Goal: Information Seeking & Learning: Learn about a topic

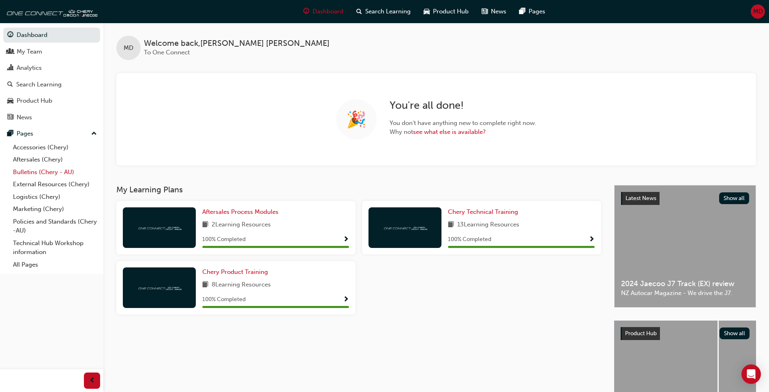
click at [35, 173] on link "Bulletins (Chery - AU)" at bounding box center [55, 172] width 90 height 13
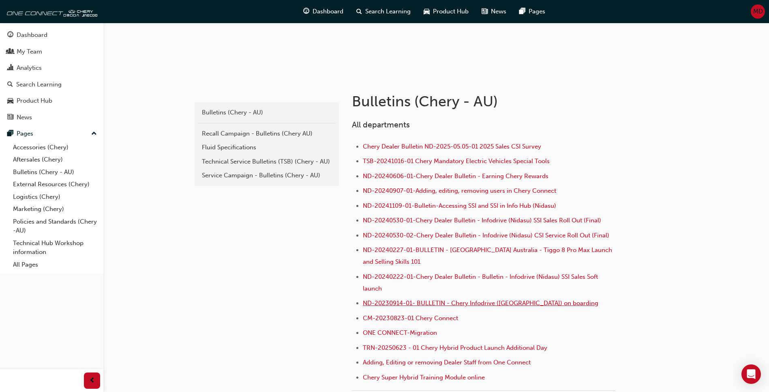
scroll to position [122, 0]
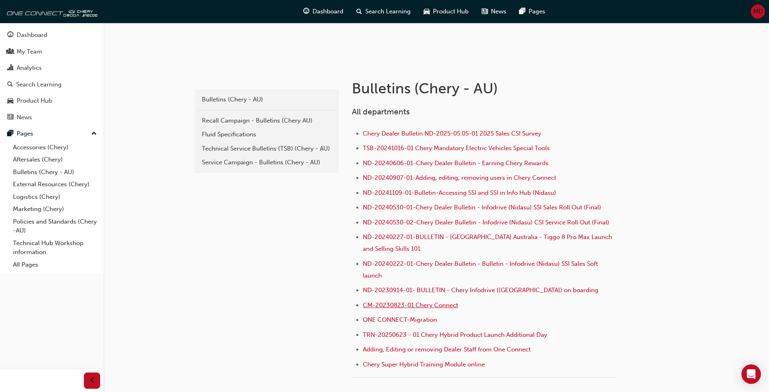
click at [397, 306] on span "CM-20230823-01 Chery Connect" at bounding box center [410, 304] width 95 height 7
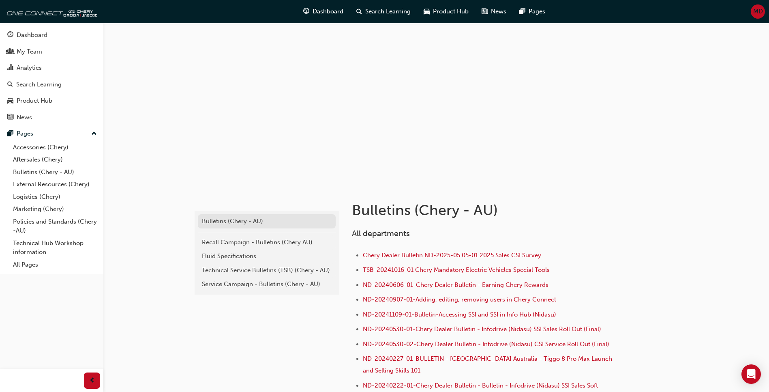
click at [221, 220] on div "Bulletins (Chery - AU)" at bounding box center [267, 221] width 130 height 9
click at [222, 240] on div "Recall Campaign - Bulletins (Chery AU)" at bounding box center [267, 242] width 130 height 9
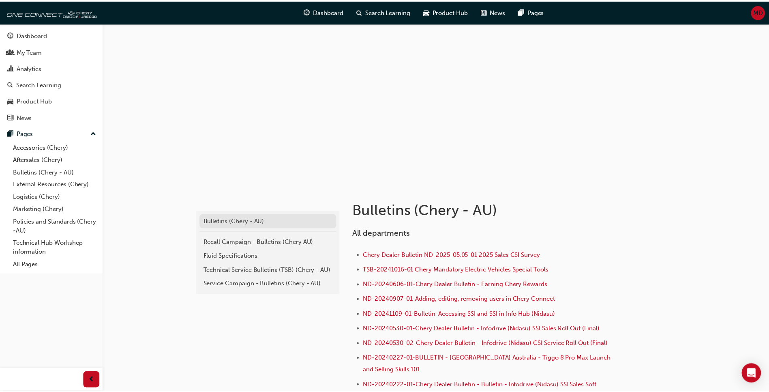
scroll to position [122, 0]
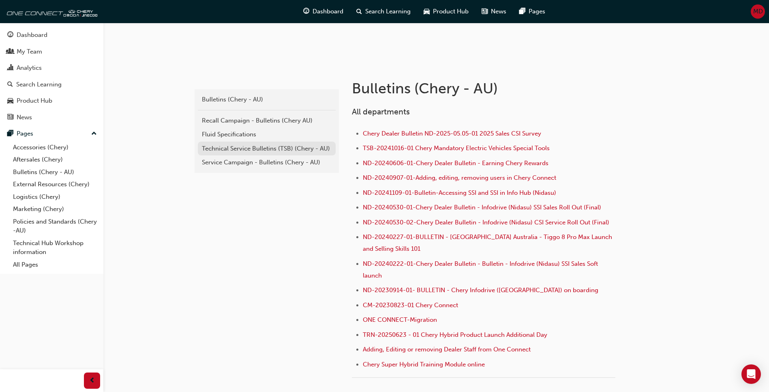
click at [228, 147] on div "Technical Service Bulletins (TSB) (Chery - AU)" at bounding box center [267, 148] width 130 height 9
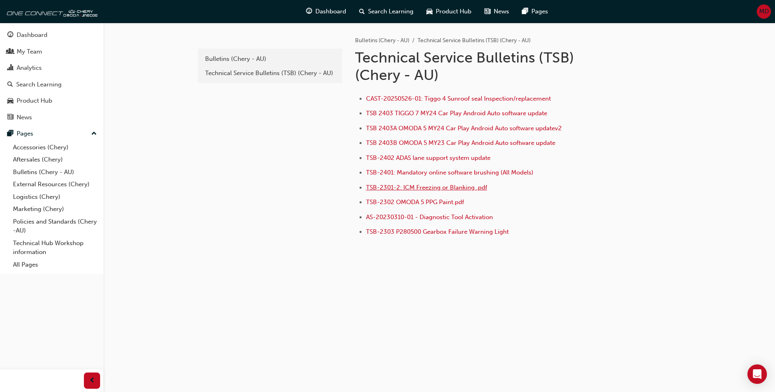
click at [424, 186] on span "TSB-2301-2: ICM Freezing or Blanking .pdf" at bounding box center [426, 187] width 121 height 7
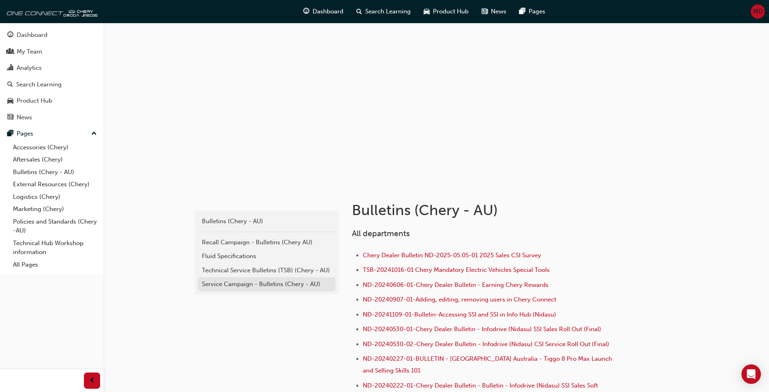
click at [235, 285] on div "Service Campaign - Bulletins (Chery - AU)" at bounding box center [267, 283] width 130 height 9
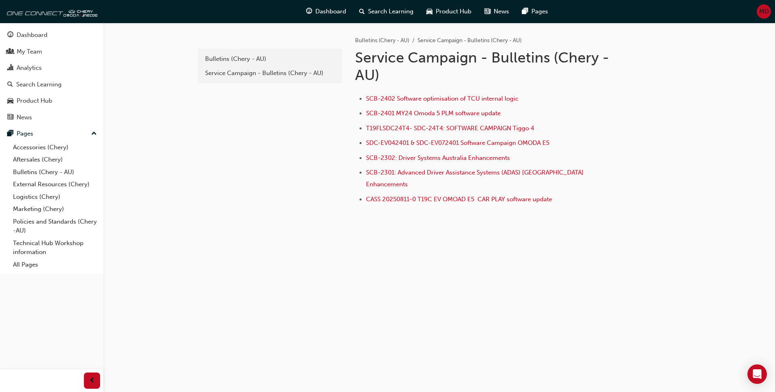
click at [448, 121] on ul "SCB-2402 Software optimisation of TCU internal logic SCB-2401 MY24 Omoda 5 PLM …" at bounding box center [487, 150] width 264 height 112
click at [445, 128] on span "T19FLSDC24T4- SDC-24T4: SOFTWARE CAMPAIGN Tiggo 4" at bounding box center [450, 128] width 168 height 7
